Goal: Task Accomplishment & Management: Complete application form

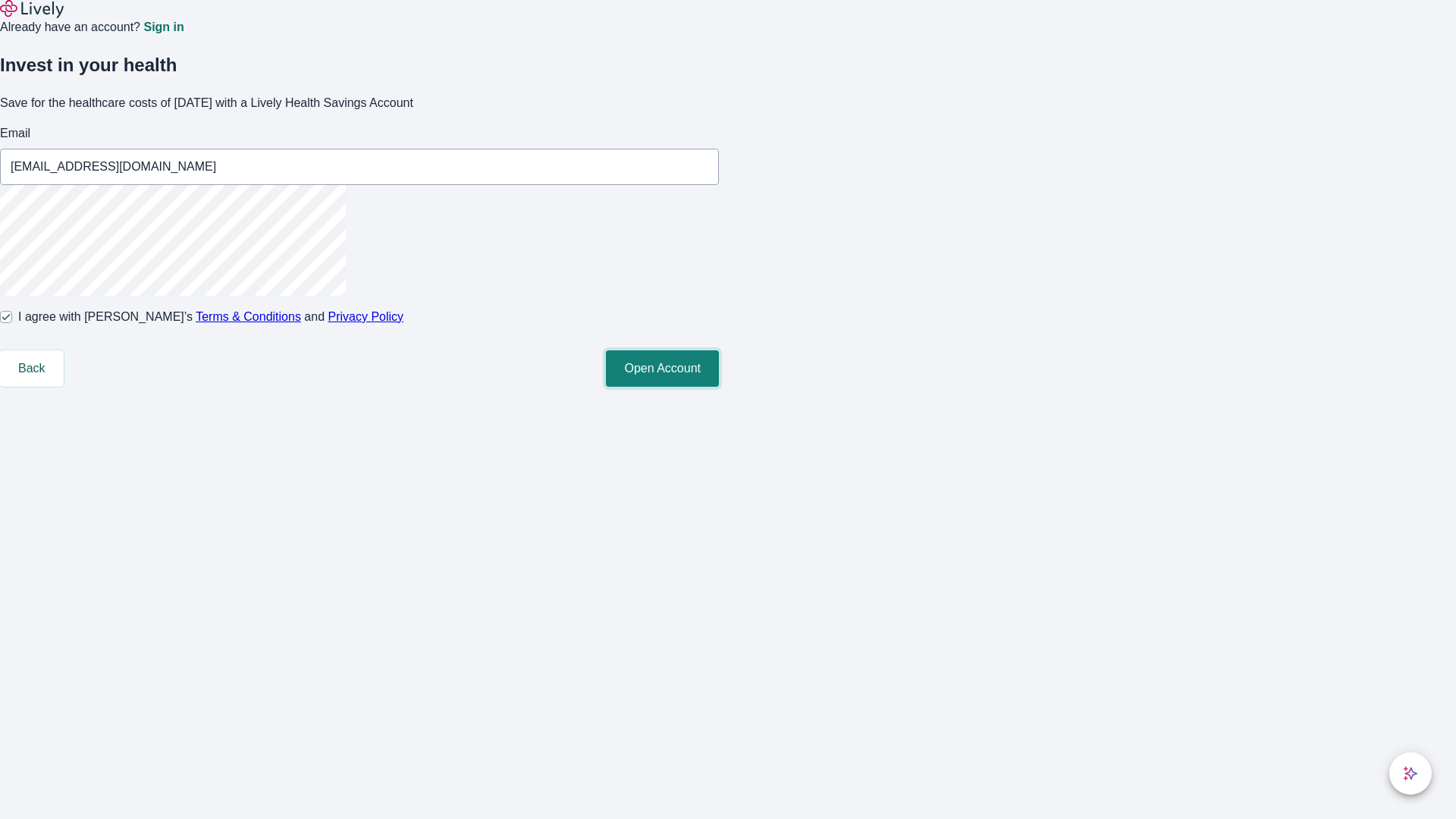
click at [719, 386] on button "Open Account" at bounding box center [662, 368] width 113 height 36
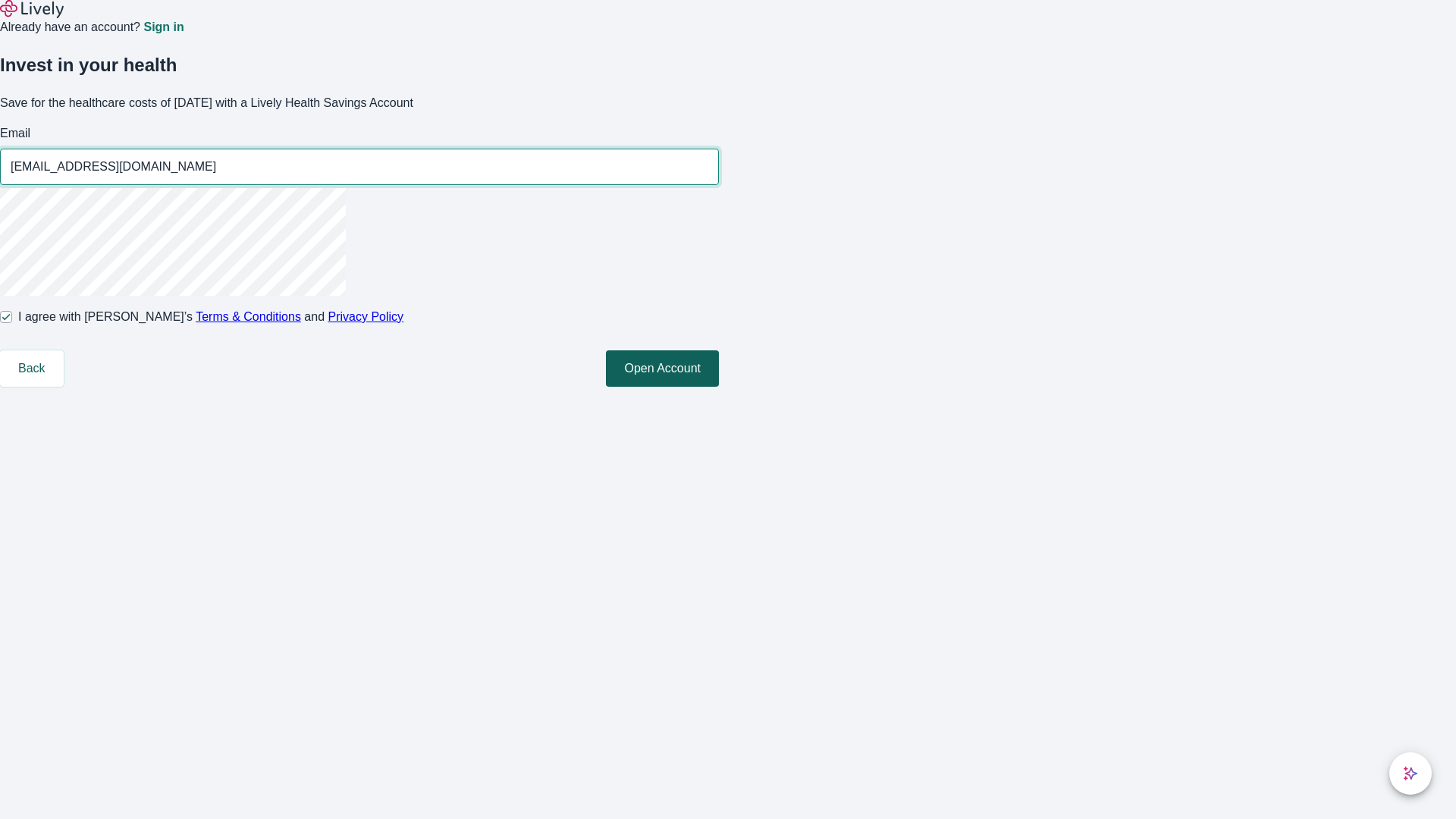
type input "[EMAIL_ADDRESS][DOMAIN_NAME]"
click at [12, 323] on input "I agree with Lively’s Terms & Conditions and Privacy Policy" at bounding box center [6, 316] width 12 height 12
checkbox input "false"
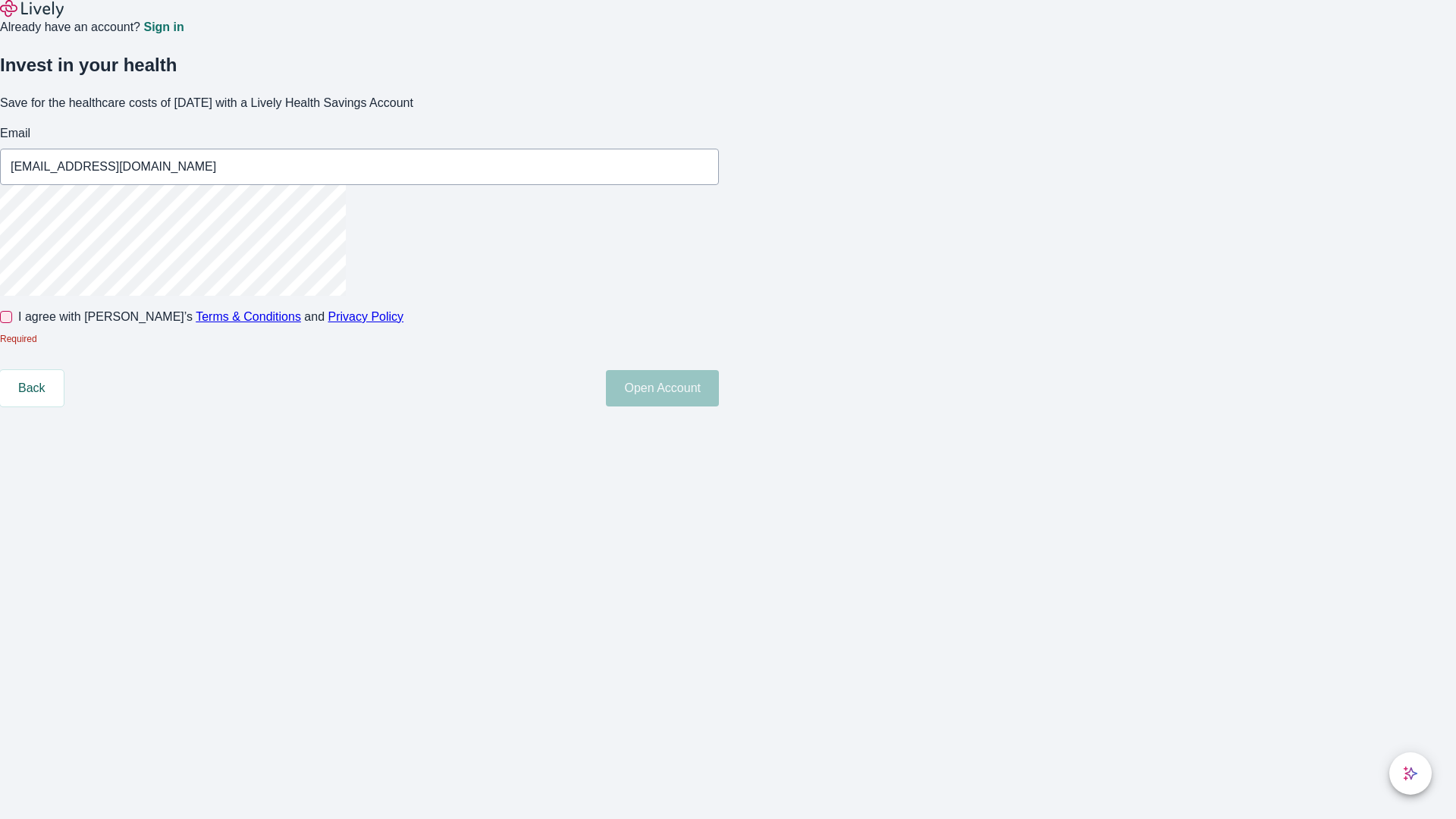
type input "[EMAIL_ADDRESS][DOMAIN_NAME]"
click at [12, 323] on input "I agree with Lively’s Terms & Conditions and Privacy Policy" at bounding box center [6, 316] width 12 height 12
checkbox input "true"
click at [719, 386] on button "Open Account" at bounding box center [662, 368] width 113 height 36
